Goal: Transaction & Acquisition: Purchase product/service

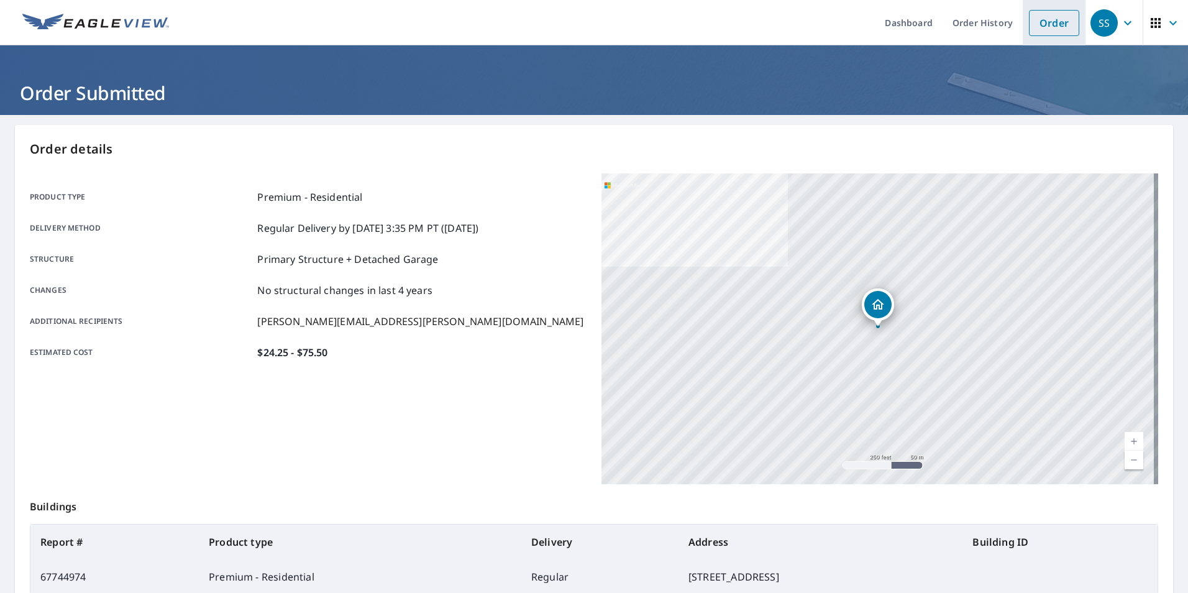
click at [1036, 21] on link "Order" at bounding box center [1054, 23] width 50 height 26
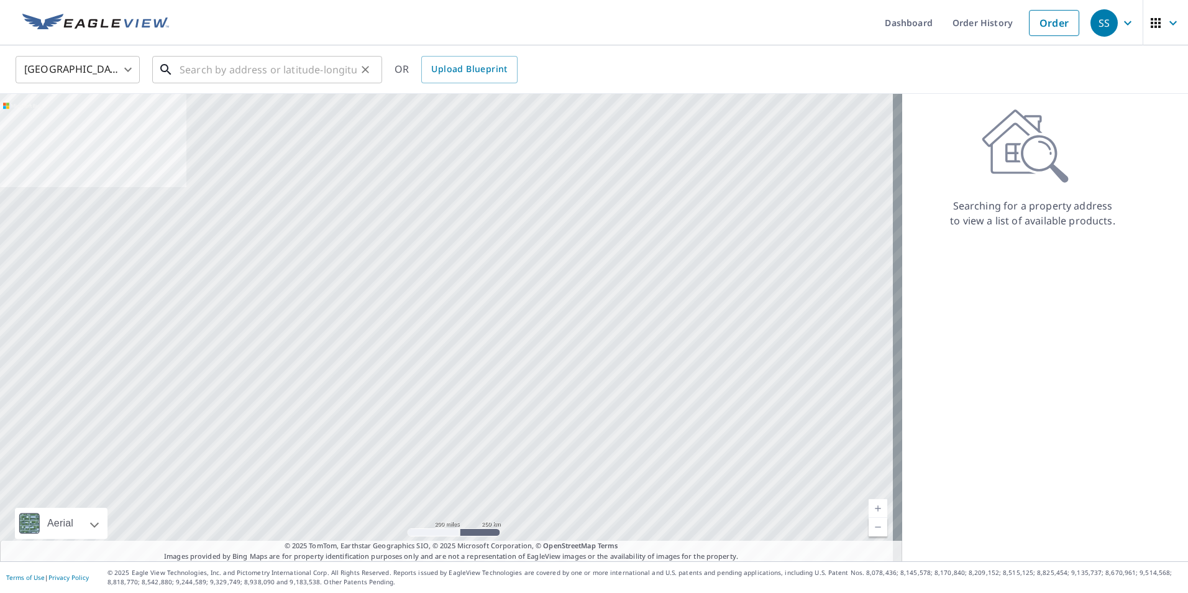
click at [289, 71] on input "text" at bounding box center [268, 69] width 177 height 35
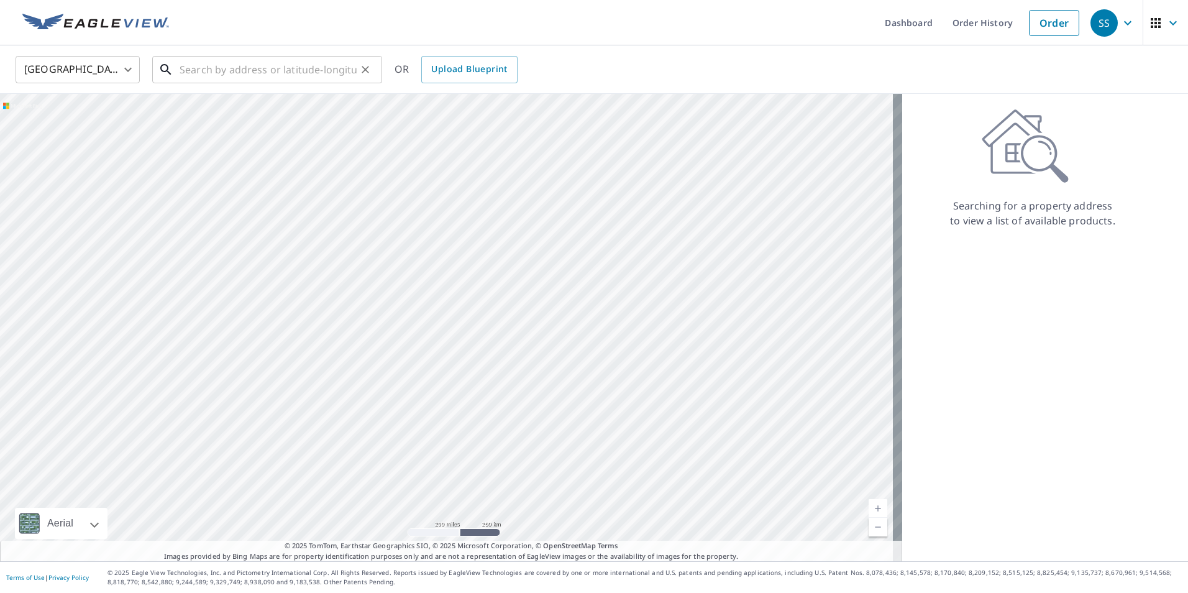
click at [225, 64] on input "text" at bounding box center [268, 69] width 177 height 35
paste input "[STREET_ADDRESS]"
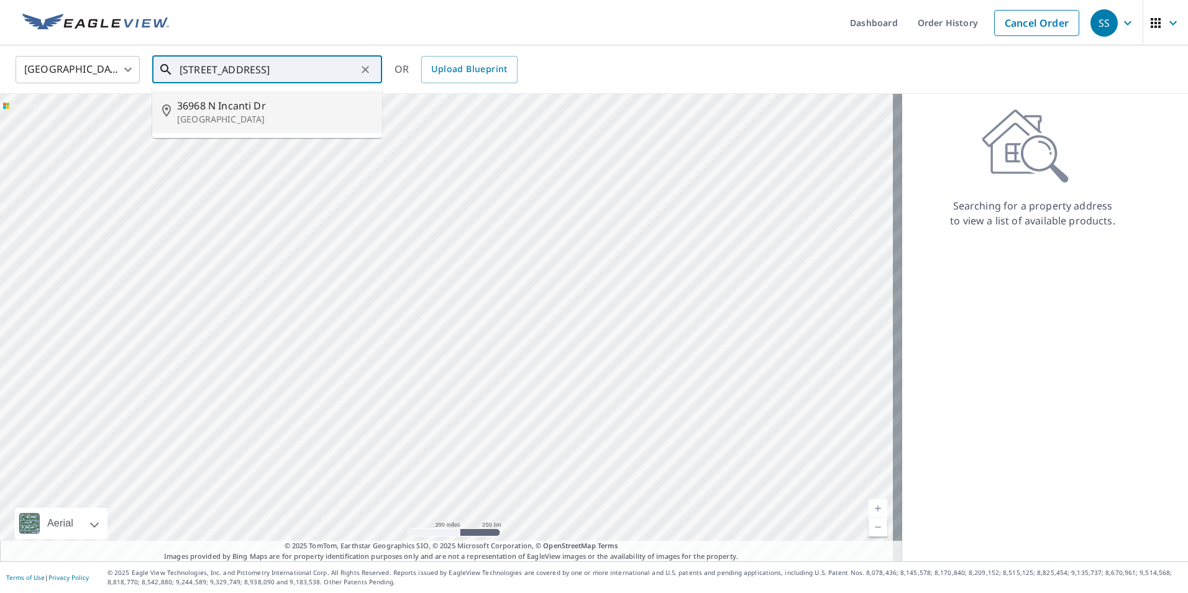
click at [219, 111] on span "36968 N Incanti Dr" at bounding box center [274, 105] width 195 height 15
type input "[STREET_ADDRESS]"
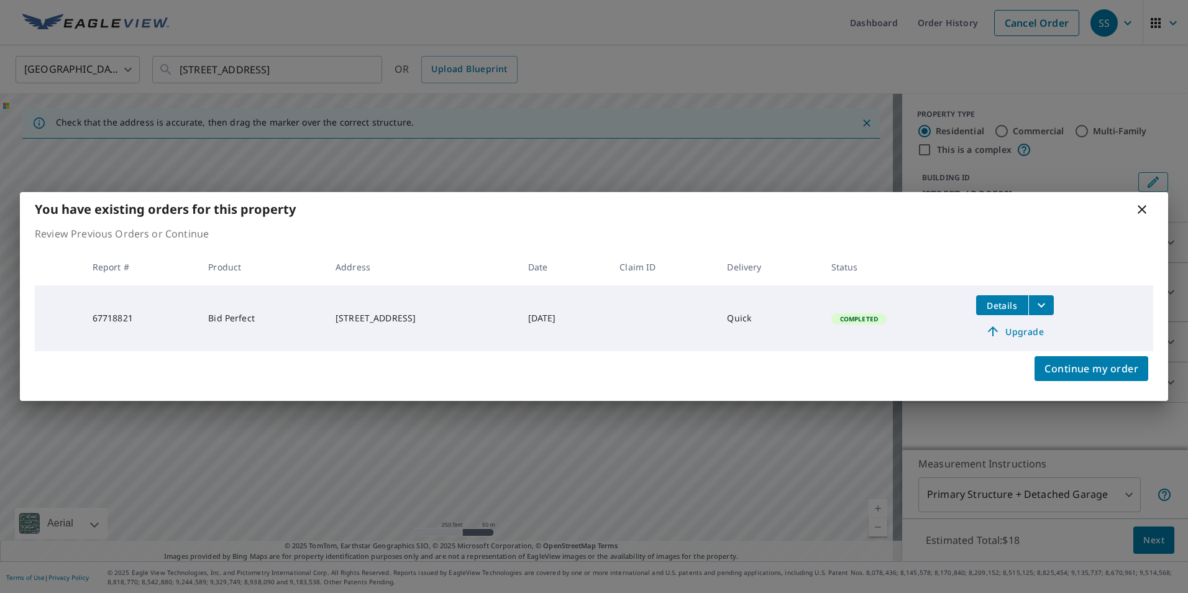
click at [1001, 328] on icon at bounding box center [993, 331] width 15 height 15
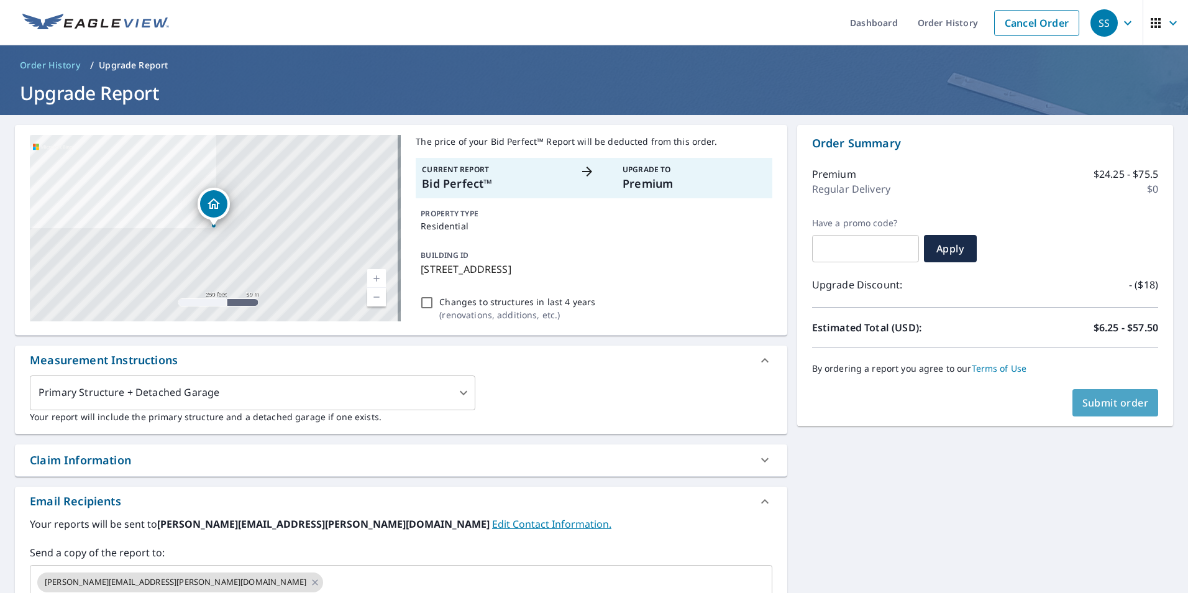
click at [1092, 409] on span "Submit order" at bounding box center [1116, 403] width 67 height 14
